Goal: Navigation & Orientation: Understand site structure

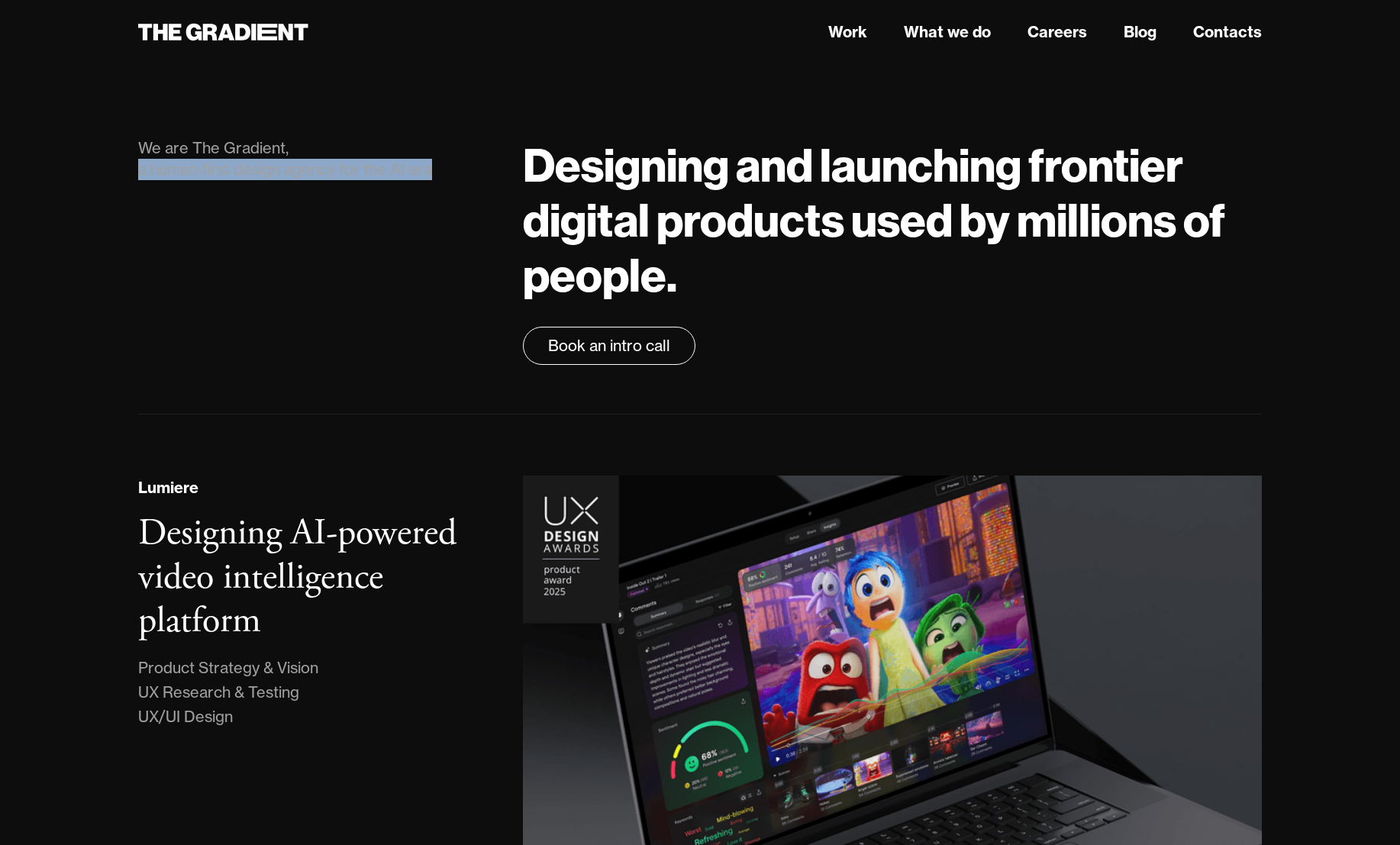
drag, startPoint x: 141, startPoint y: 165, endPoint x: 441, endPoint y: 179, distance: 300.3
click at [441, 179] on div "We are The Gradient, a human-first design agency for the AI era" at bounding box center [315, 159] width 354 height 43
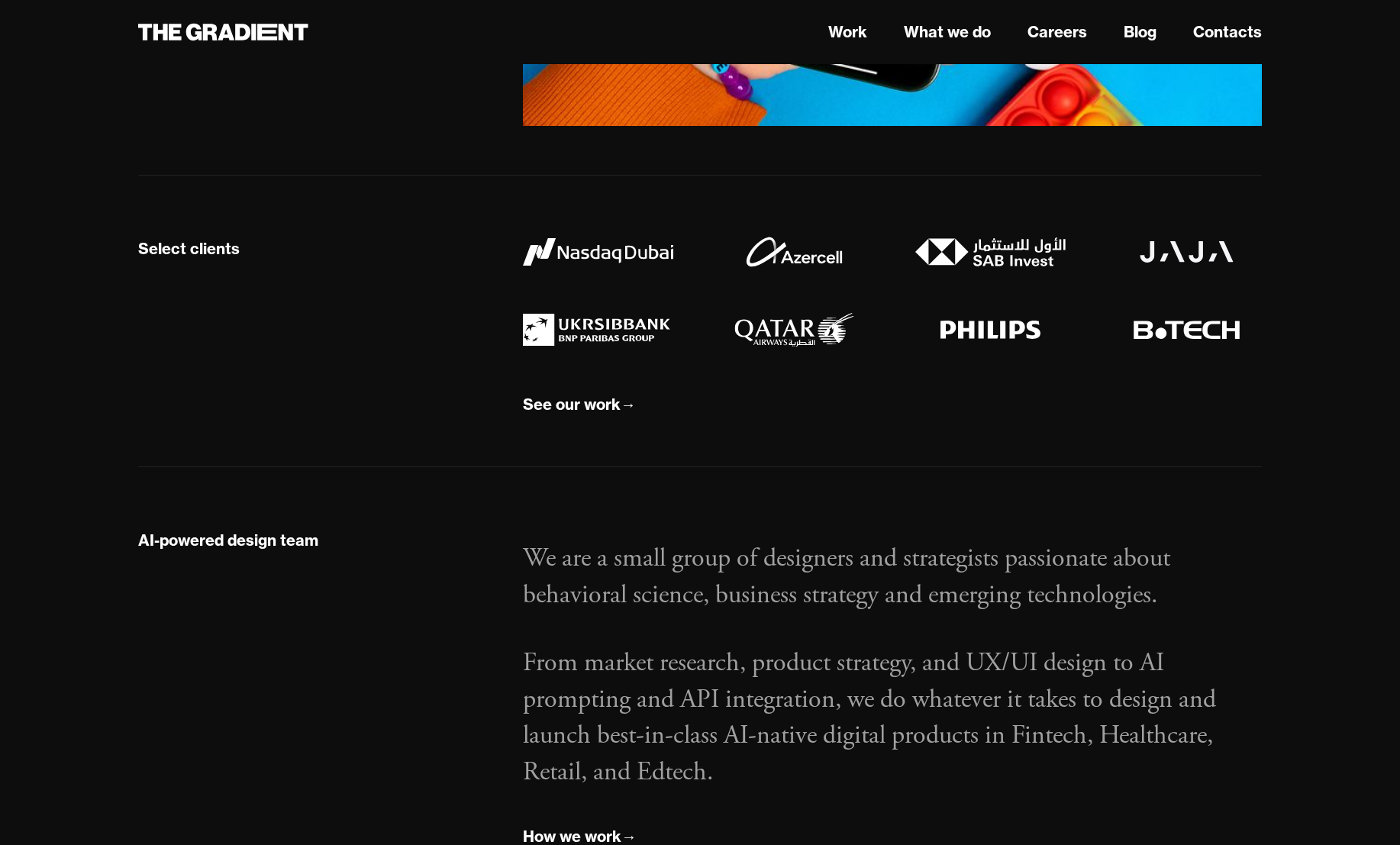
scroll to position [1393, 0]
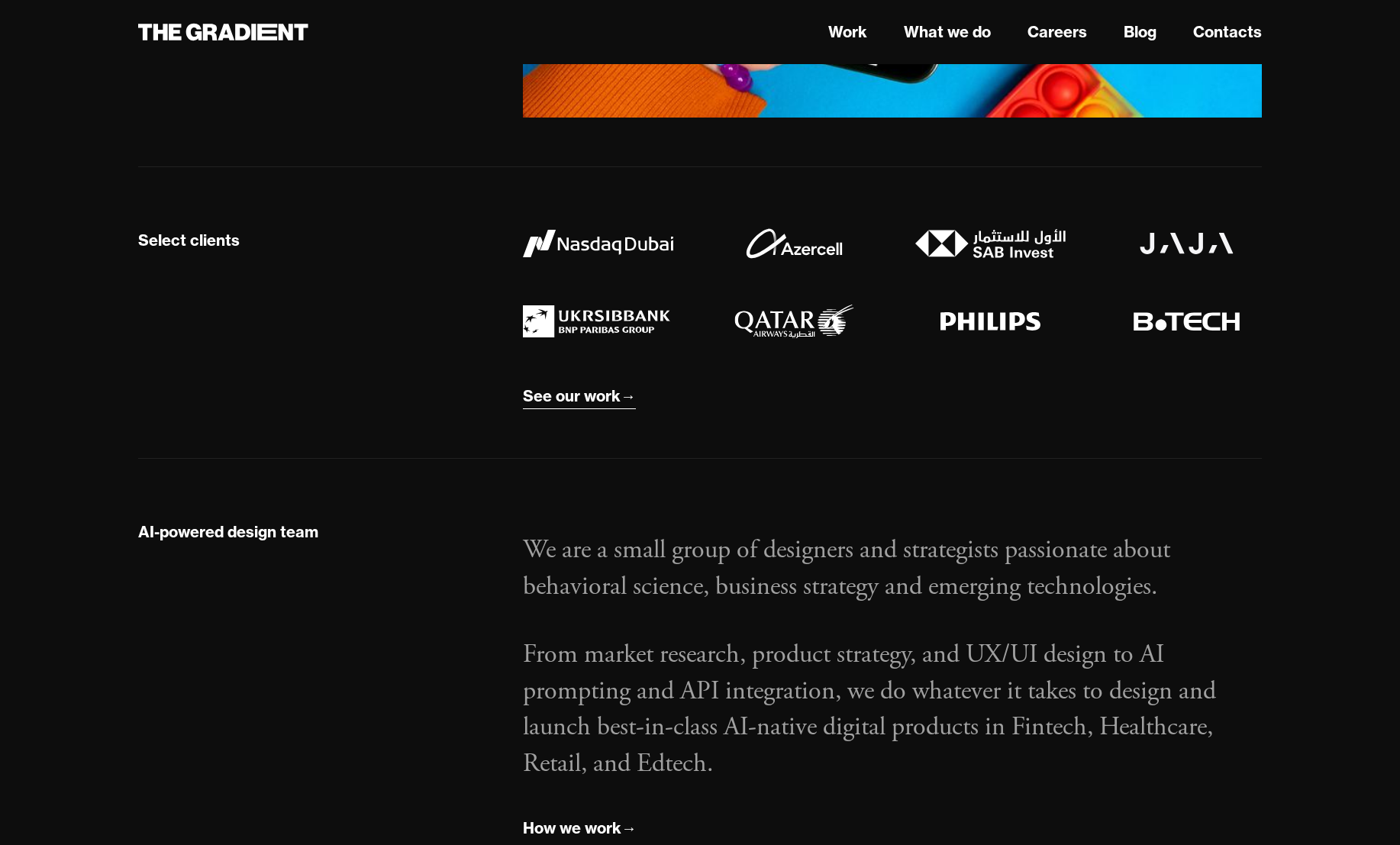
click at [568, 401] on div "See our work" at bounding box center [572, 396] width 98 height 20
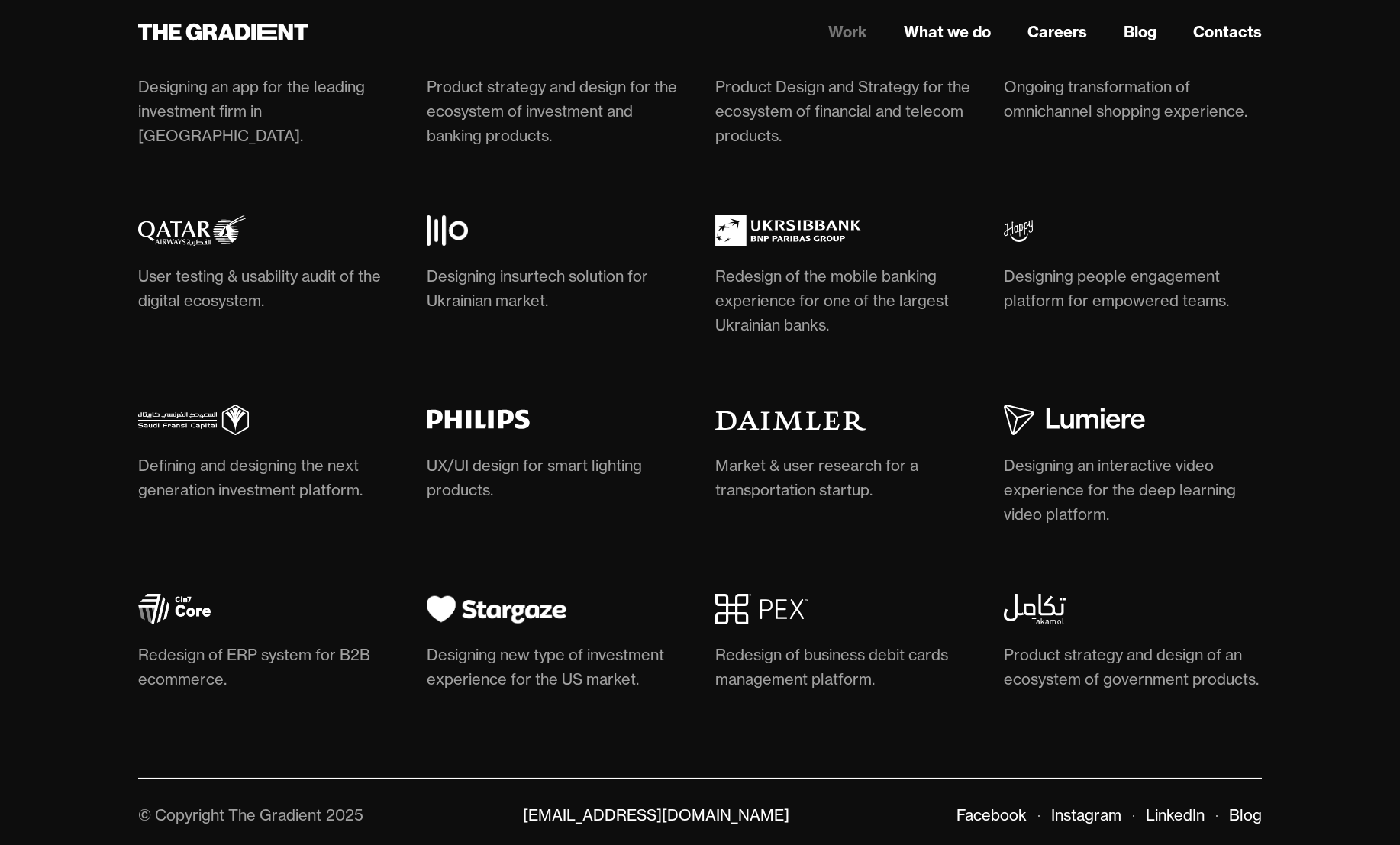
scroll to position [4483, 0]
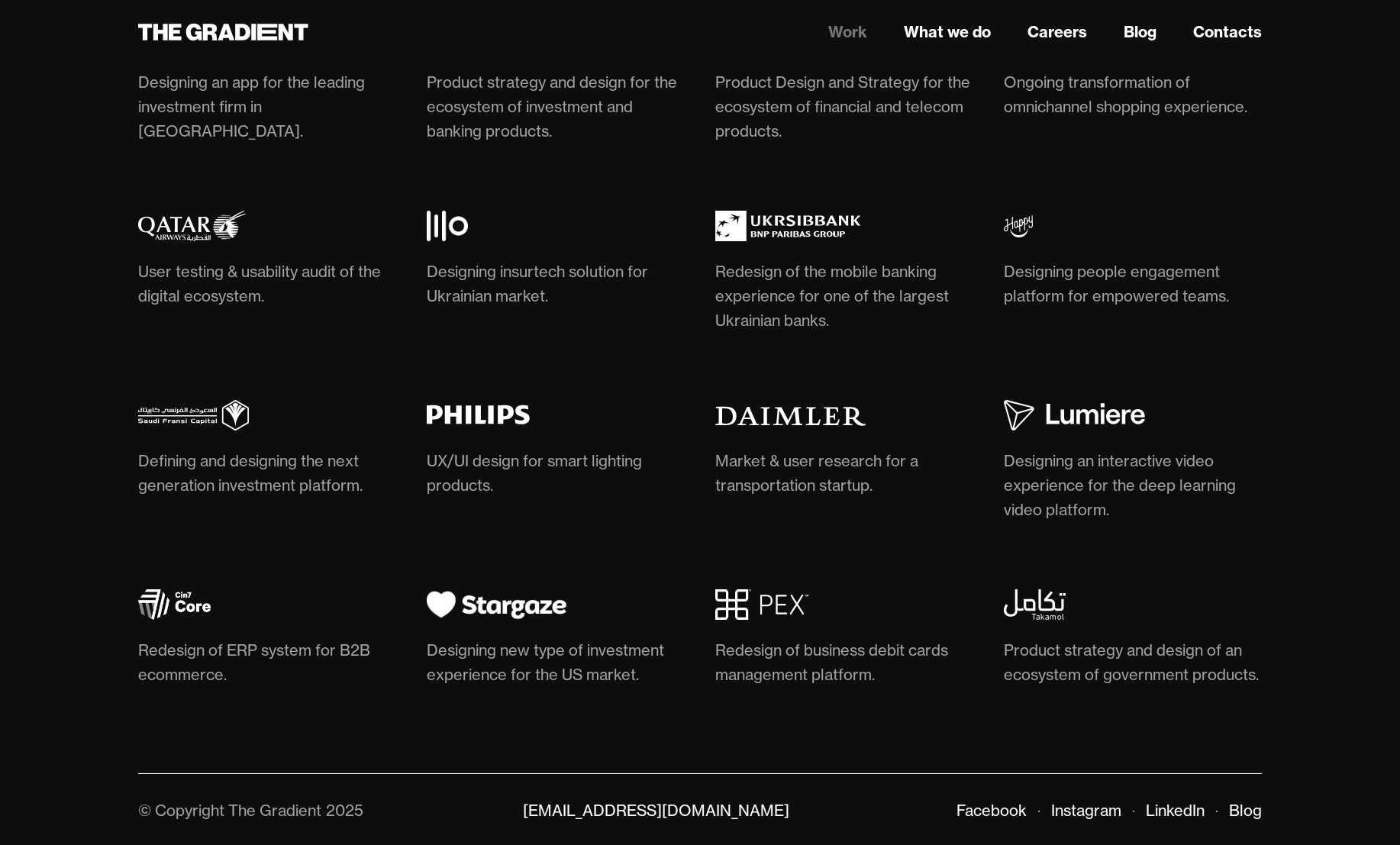
click at [777, 600] on img at bounding box center [762, 605] width 93 height 31
click at [478, 415] on img at bounding box center [510, 416] width 167 height 31
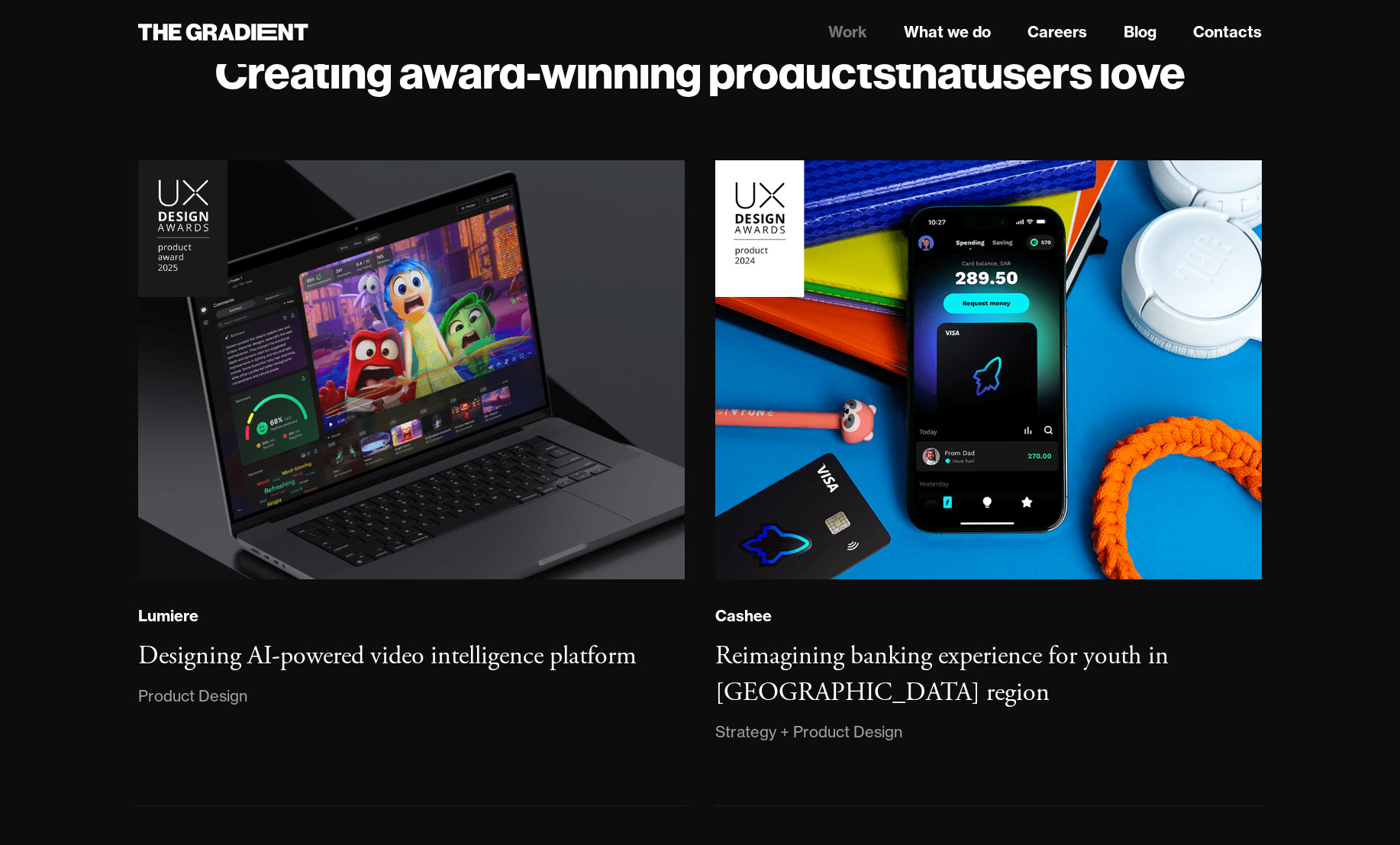
scroll to position [0, 0]
